Goal: Information Seeking & Learning: Learn about a topic

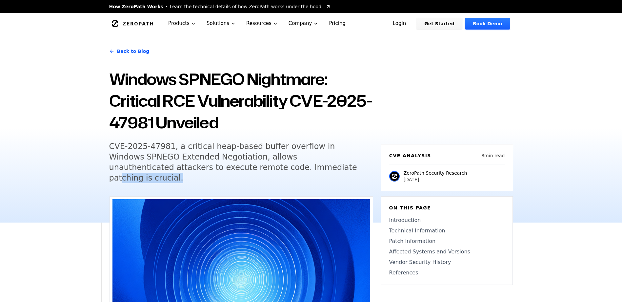
click at [223, 160] on h5 "CVE-2025-47981, a critical heap-based buffer overflow in Windows SPNEGO Extende…" at bounding box center [235, 162] width 252 height 42
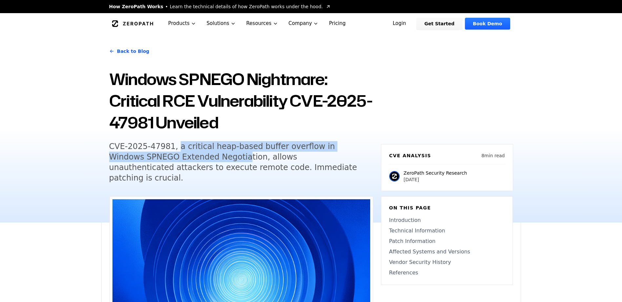
drag, startPoint x: 173, startPoint y: 151, endPoint x: 170, endPoint y: 150, distance: 4.1
click at [171, 151] on h5 "CVE-2025-47981, a critical heap-based buffer overflow in Windows SPNEGO Extende…" at bounding box center [235, 162] width 252 height 42
click at [169, 150] on h5 "CVE-2025-47981, a critical heap-based buffer overflow in Windows SPNEGO Extende…" at bounding box center [235, 162] width 252 height 42
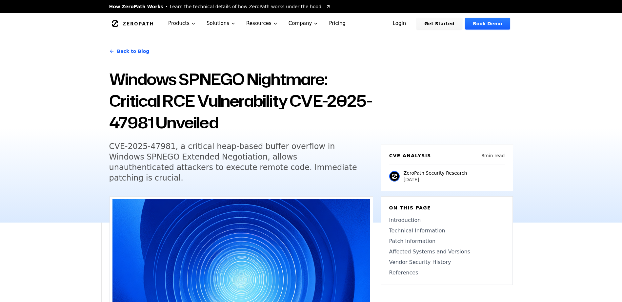
click at [169, 150] on h5 "CVE-2025-47981, a critical heap-based buffer overflow in Windows SPNEGO Extende…" at bounding box center [235, 162] width 252 height 42
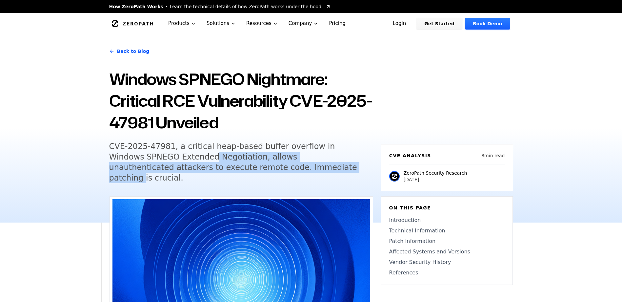
drag, startPoint x: 238, startPoint y: 161, endPoint x: 267, endPoint y: 162, distance: 29.5
click at [260, 162] on h5 "CVE-2025-47981, a critical heap-based buffer overflow in Windows SPNEGO Extende…" at bounding box center [235, 162] width 252 height 42
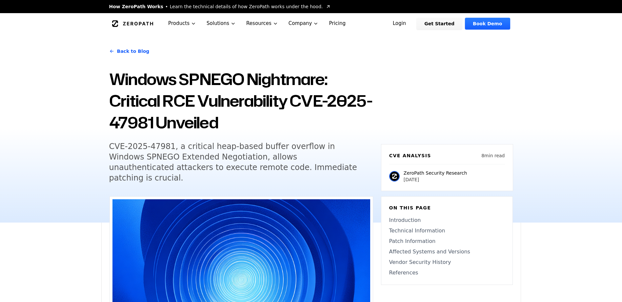
click at [267, 162] on h5 "CVE-2025-47981, a critical heap-based buffer overflow in Windows SPNEGO Extende…" at bounding box center [235, 162] width 252 height 42
drag, startPoint x: 146, startPoint y: 168, endPoint x: 249, endPoint y: 165, distance: 102.7
click at [248, 165] on h5 "CVE-2025-47981, a critical heap-based buffer overflow in Windows SPNEGO Extende…" at bounding box center [235, 162] width 252 height 42
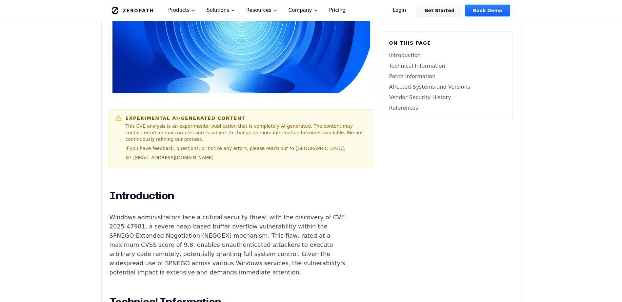
scroll to position [295, 0]
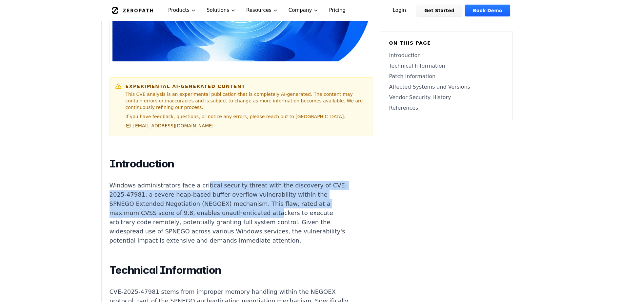
drag, startPoint x: 254, startPoint y: 192, endPoint x: 264, endPoint y: 194, distance: 9.9
click at [261, 194] on p "Windows administrators face a critical security threat with the discovery of CV…" at bounding box center [232, 213] width 244 height 64
click at [267, 194] on p "Windows administrators face a critical security threat with the discovery of CV…" at bounding box center [232, 213] width 244 height 64
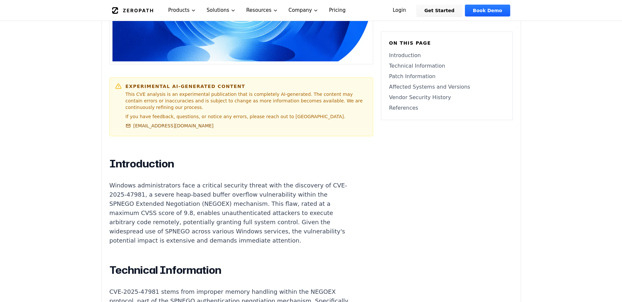
click at [134, 210] on p "Windows administrators face a critical security threat with the discovery of CV…" at bounding box center [232, 213] width 244 height 64
drag, startPoint x: 150, startPoint y: 213, endPoint x: 253, endPoint y: 214, distance: 102.3
click at [239, 214] on p "Windows administrators face a critical security threat with the discovery of CV…" at bounding box center [232, 213] width 244 height 64
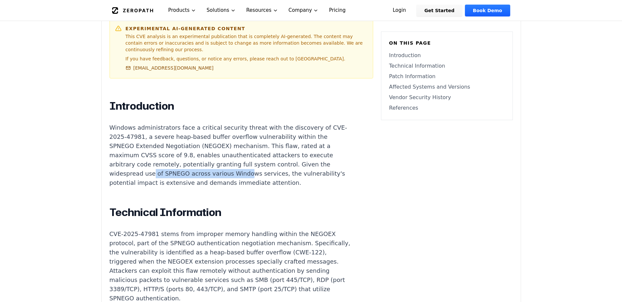
scroll to position [361, 0]
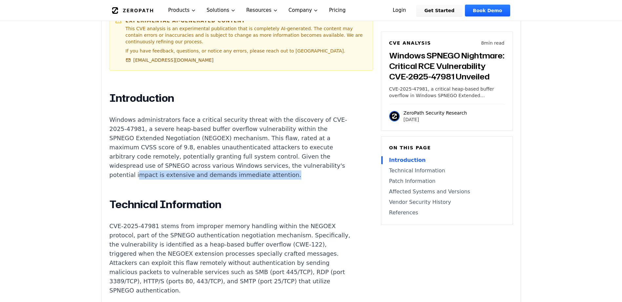
drag, startPoint x: 135, startPoint y: 159, endPoint x: 285, endPoint y: 153, distance: 150.3
click at [282, 154] on p "Windows administrators face a critical security threat with the discovery of CV…" at bounding box center [232, 147] width 244 height 64
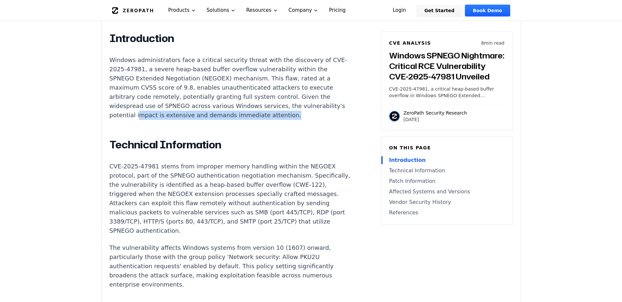
scroll to position [426, 0]
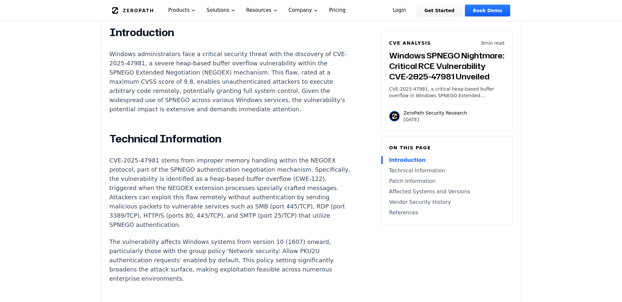
click at [120, 132] on h2 "Technical Information" at bounding box center [232, 138] width 244 height 13
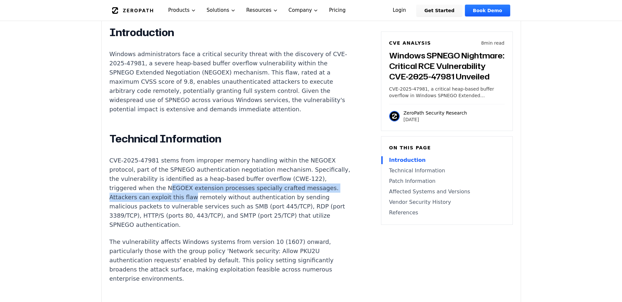
drag, startPoint x: 217, startPoint y: 178, endPoint x: 222, endPoint y: 179, distance: 4.8
click at [221, 179] on p "CVE-2025-47981 stems from improper memory handling within the NEGOEX protocol, …" at bounding box center [232, 192] width 244 height 73
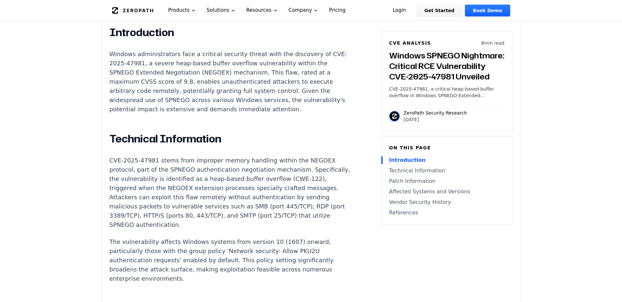
click at [206, 197] on p "CVE-2025-47981 stems from improper memory handling within the NEGOEX protocol, …" at bounding box center [232, 192] width 244 height 73
click at [177, 263] on p "The vulnerability affects Windows systems from version 10 (1607) onward, partic…" at bounding box center [232, 260] width 244 height 46
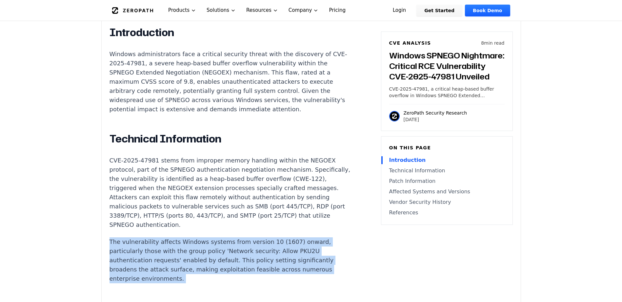
drag, startPoint x: 177, startPoint y: 263, endPoint x: 111, endPoint y: 216, distance: 81.2
click at [163, 237] on p "The vulnerability affects Windows systems from version 10 (1607) onward, partic…" at bounding box center [232, 260] width 244 height 46
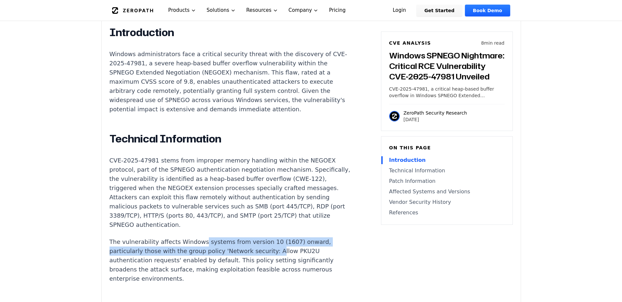
drag, startPoint x: 208, startPoint y: 226, endPoint x: 267, endPoint y: 231, distance: 59.6
click at [266, 237] on p "The vulnerability affects Windows systems from version 10 (1607) onward, partic…" at bounding box center [232, 260] width 244 height 46
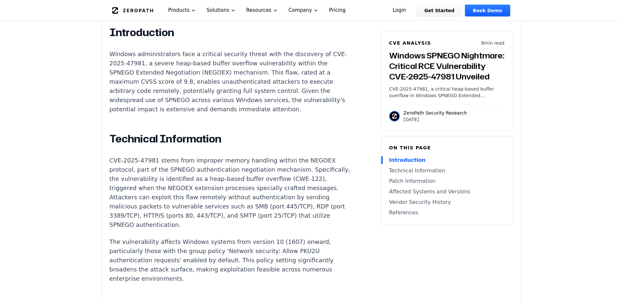
click at [158, 242] on p "The vulnerability affects Windows systems from version 10 (1607) onward, partic…" at bounding box center [232, 260] width 244 height 46
drag, startPoint x: 188, startPoint y: 233, endPoint x: 249, endPoint y: 237, distance: 61.2
click at [233, 237] on p "The vulnerability affects Windows systems from version 10 (1607) onward, partic…" at bounding box center [232, 260] width 244 height 46
drag, startPoint x: 230, startPoint y: 244, endPoint x: 277, endPoint y: 243, distance: 47.2
click at [277, 243] on p "The vulnerability affects Windows systems from version 10 (1607) onward, partic…" at bounding box center [232, 260] width 244 height 46
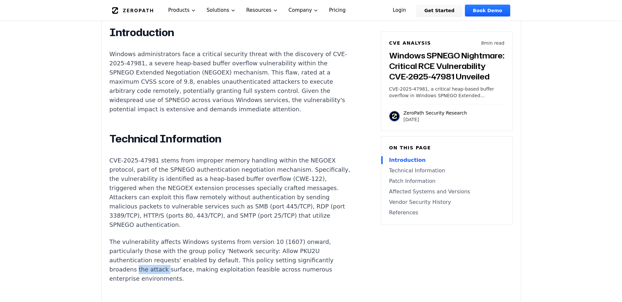
drag, startPoint x: 135, startPoint y: 252, endPoint x: 207, endPoint y: 259, distance: 71.5
click at [203, 259] on p "The vulnerability affects Windows systems from version 10 (1607) onward, partic…" at bounding box center [232, 260] width 244 height 46
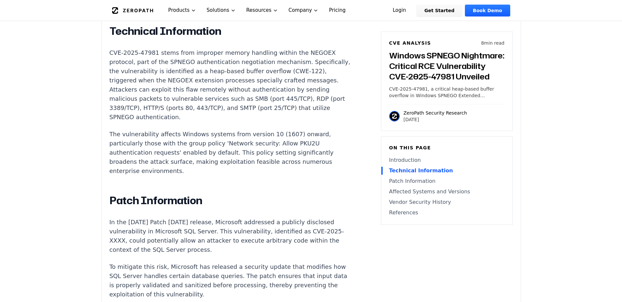
scroll to position [558, 0]
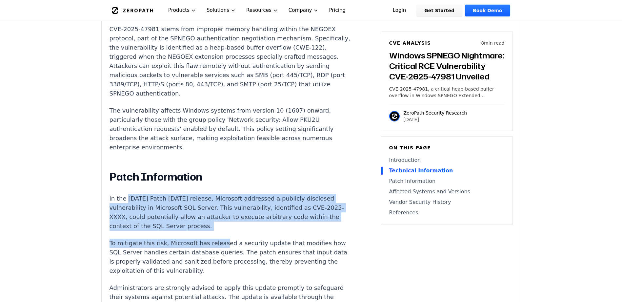
drag, startPoint x: 126, startPoint y: 183, endPoint x: 222, endPoint y: 219, distance: 102.1
click at [216, 217] on div "Introduction Windows administrators face a critical security threat with the di…" at bounding box center [232, 301] width 244 height 812
drag, startPoint x: 222, startPoint y: 219, endPoint x: 228, endPoint y: 221, distance: 6.3
click at [226, 220] on div "Introduction Windows administrators face a critical security threat with the di…" at bounding box center [232, 301] width 244 height 812
drag, startPoint x: 250, startPoint y: 185, endPoint x: 298, endPoint y: 229, distance: 65.2
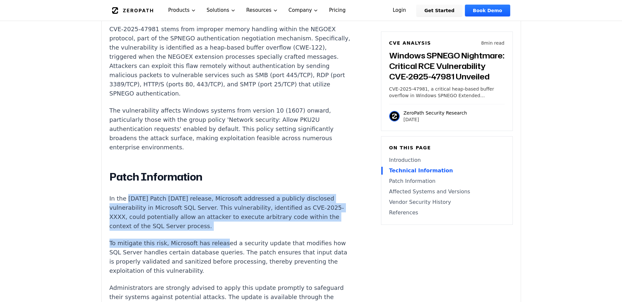
click at [298, 228] on div "Introduction Windows administrators face a critical security threat with the di…" at bounding box center [232, 301] width 244 height 812
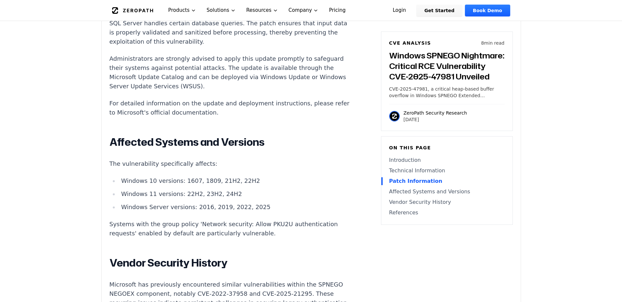
scroll to position [787, 0]
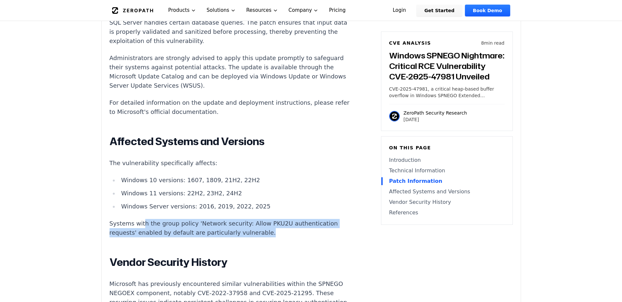
drag, startPoint x: 140, startPoint y: 204, endPoint x: 278, endPoint y: 213, distance: 138.7
click at [273, 219] on p "Systems with the group policy 'Network security: Allow PKU2U authentication req…" at bounding box center [232, 228] width 244 height 18
click at [276, 219] on p "Systems with the group policy 'Network security: Allow PKU2U authentication req…" at bounding box center [232, 228] width 244 height 18
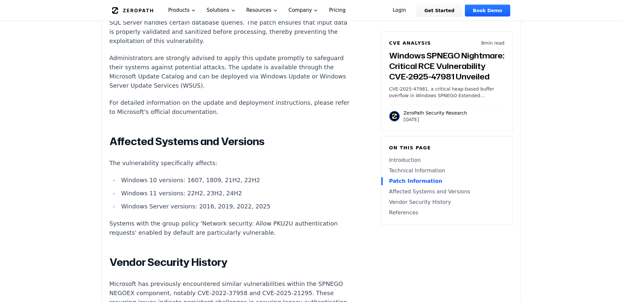
click at [136, 222] on div "Introduction Windows administrators face a critical security threat with the di…" at bounding box center [232, 71] width 244 height 812
drag, startPoint x: 147, startPoint y: 213, endPoint x: 276, endPoint y: 216, distance: 129.0
click at [273, 219] on p "Systems with the group policy 'Network security: Allow PKU2U authentication req…" at bounding box center [232, 228] width 244 height 18
click at [277, 219] on p "Systems with the group policy 'Network security: Allow PKU2U authentication req…" at bounding box center [232, 228] width 244 height 18
drag, startPoint x: 274, startPoint y: 218, endPoint x: 161, endPoint y: 213, distance: 112.6
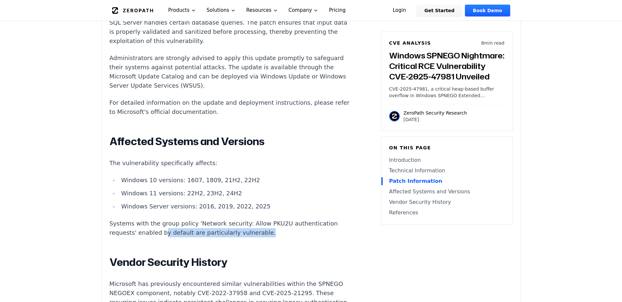
click at [161, 219] on p "Systems with the group policy 'Network security: Allow PKU2U authentication req…" at bounding box center [232, 228] width 244 height 18
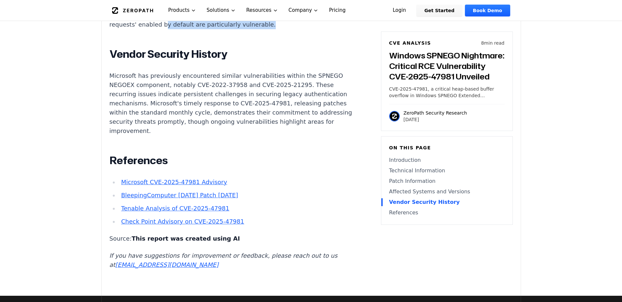
scroll to position [1017, 0]
